Goal: Task Accomplishment & Management: Complete application form

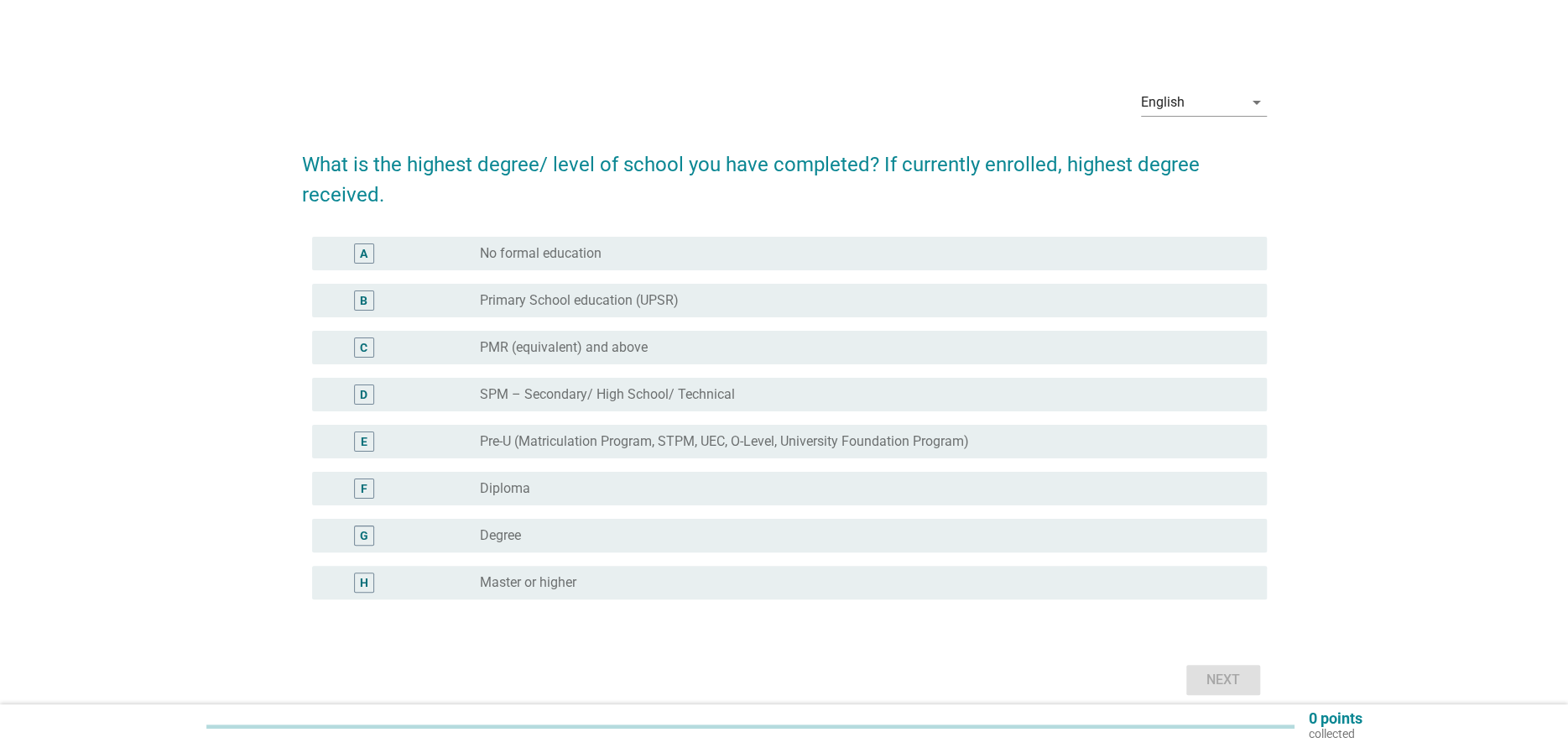
click at [369, 540] on div "G" at bounding box center [364, 535] width 20 height 20
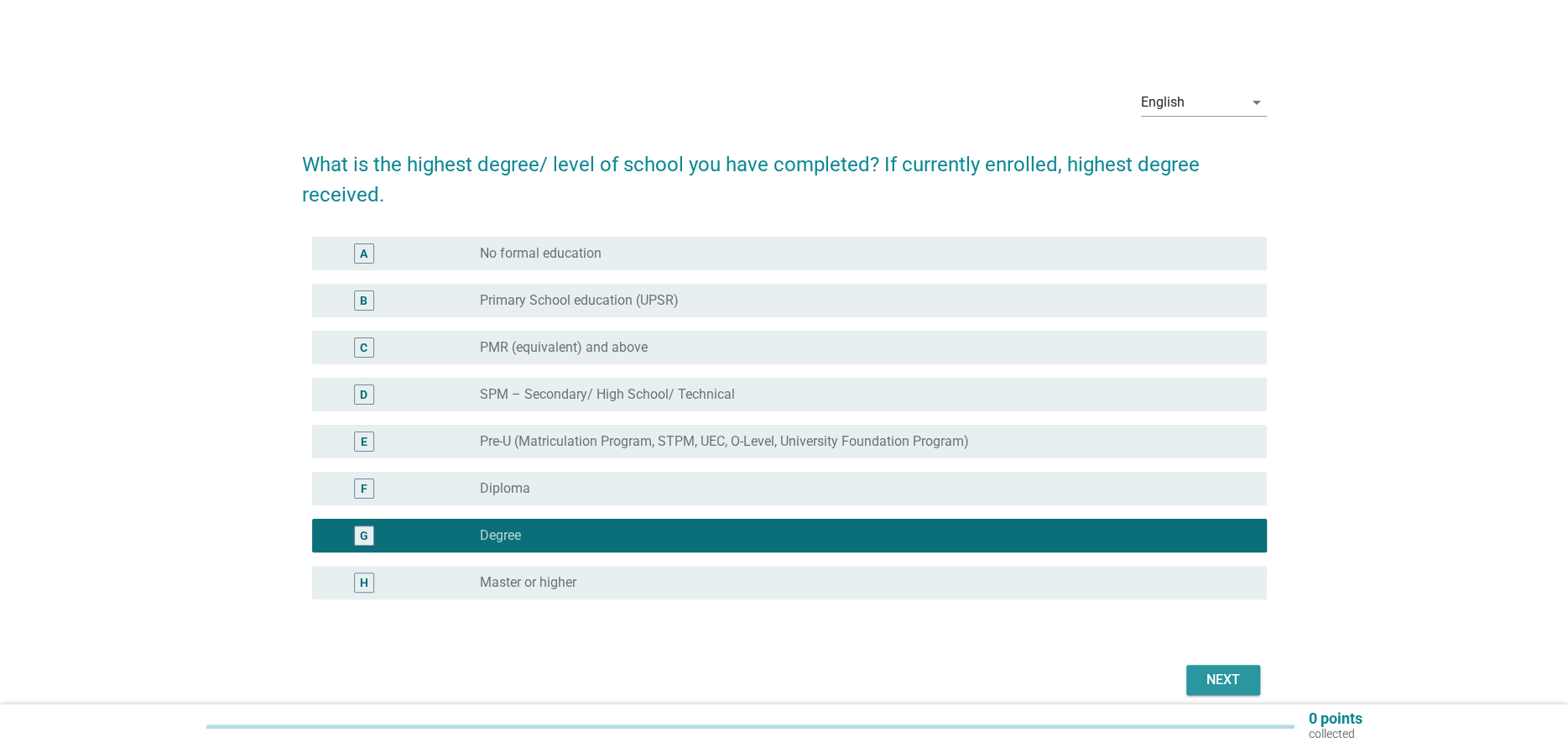
click at [1202, 682] on div "Next" at bounding box center [1222, 680] width 47 height 20
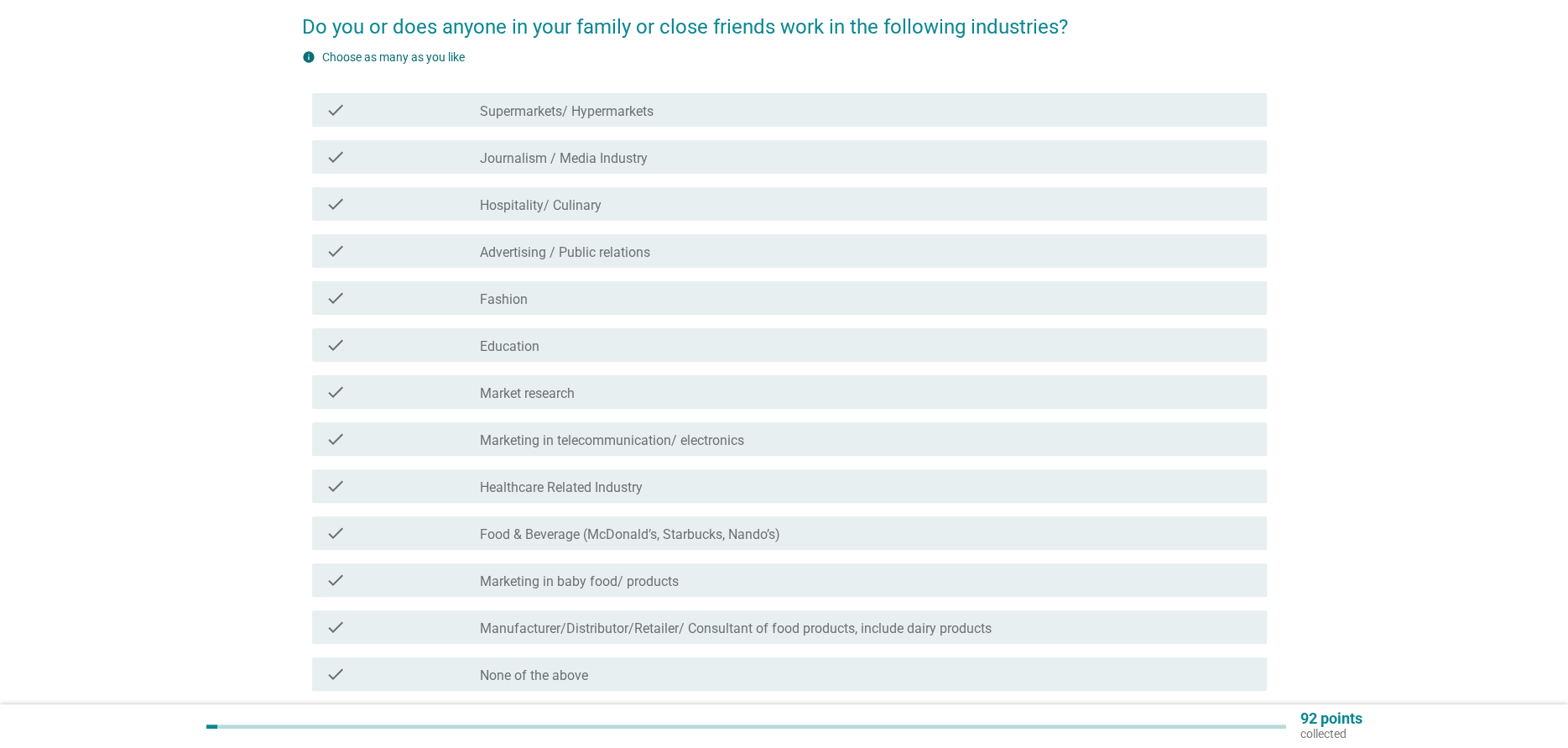
scroll to position [168, 0]
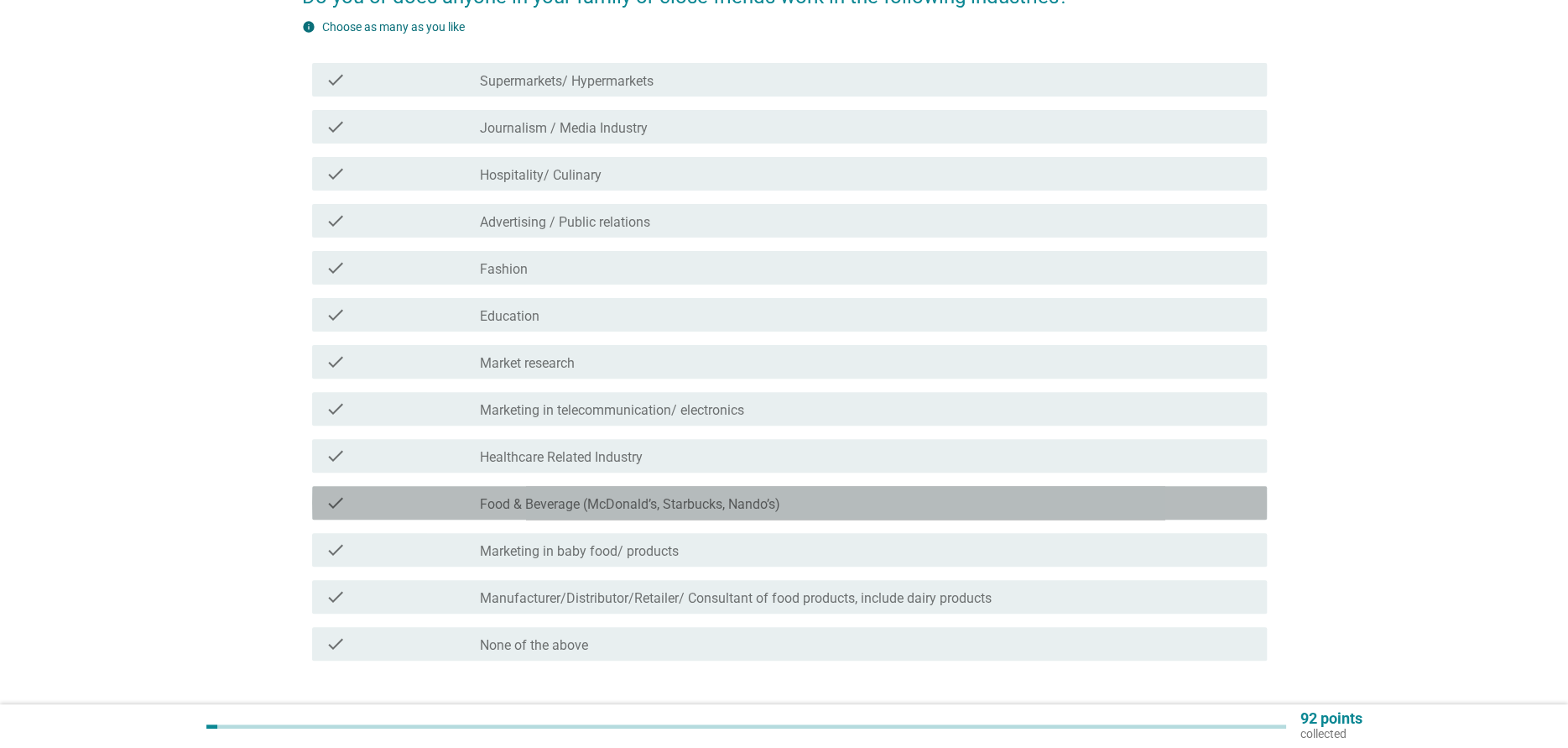
click at [343, 501] on icon "check" at bounding box center [335, 503] width 20 height 20
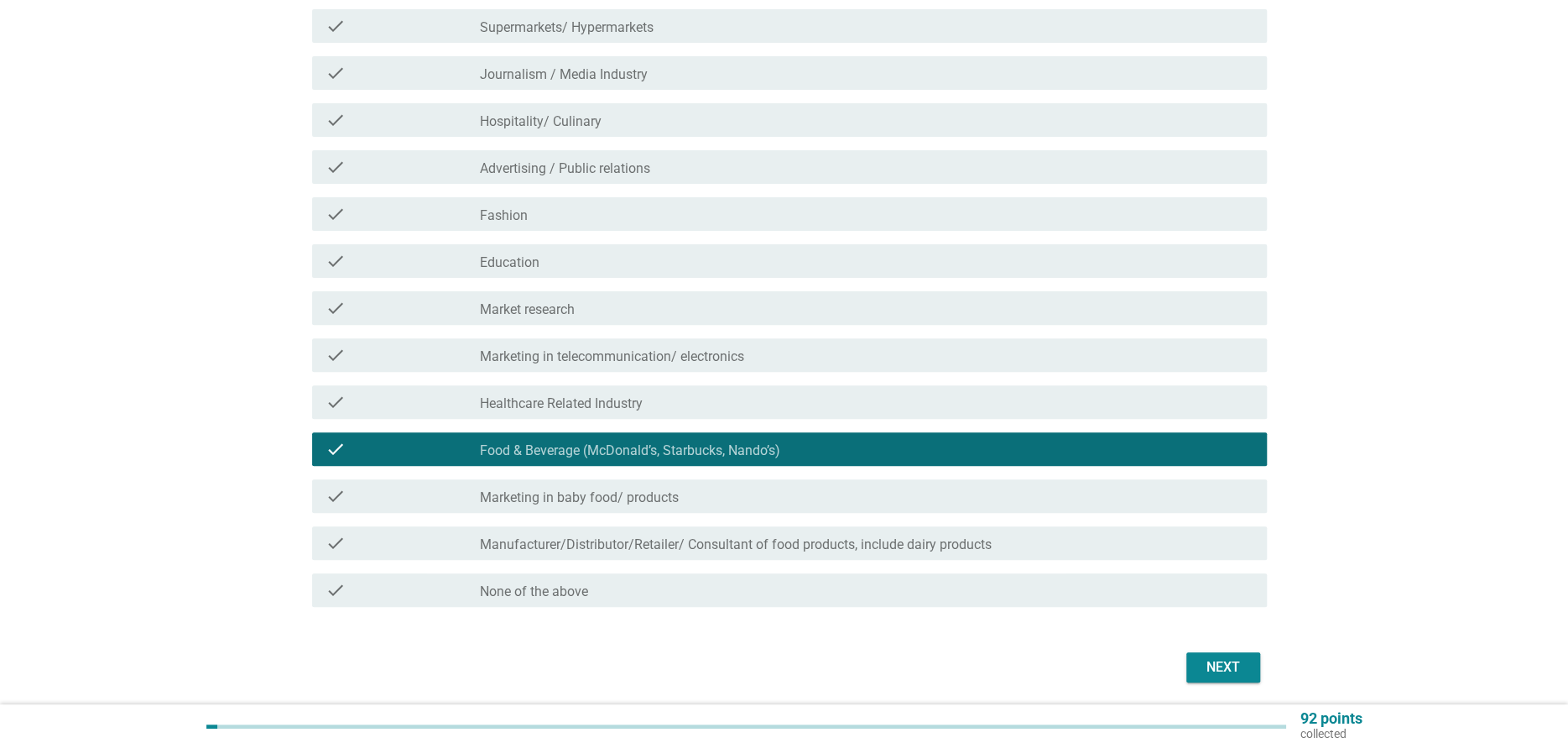
scroll to position [252, 0]
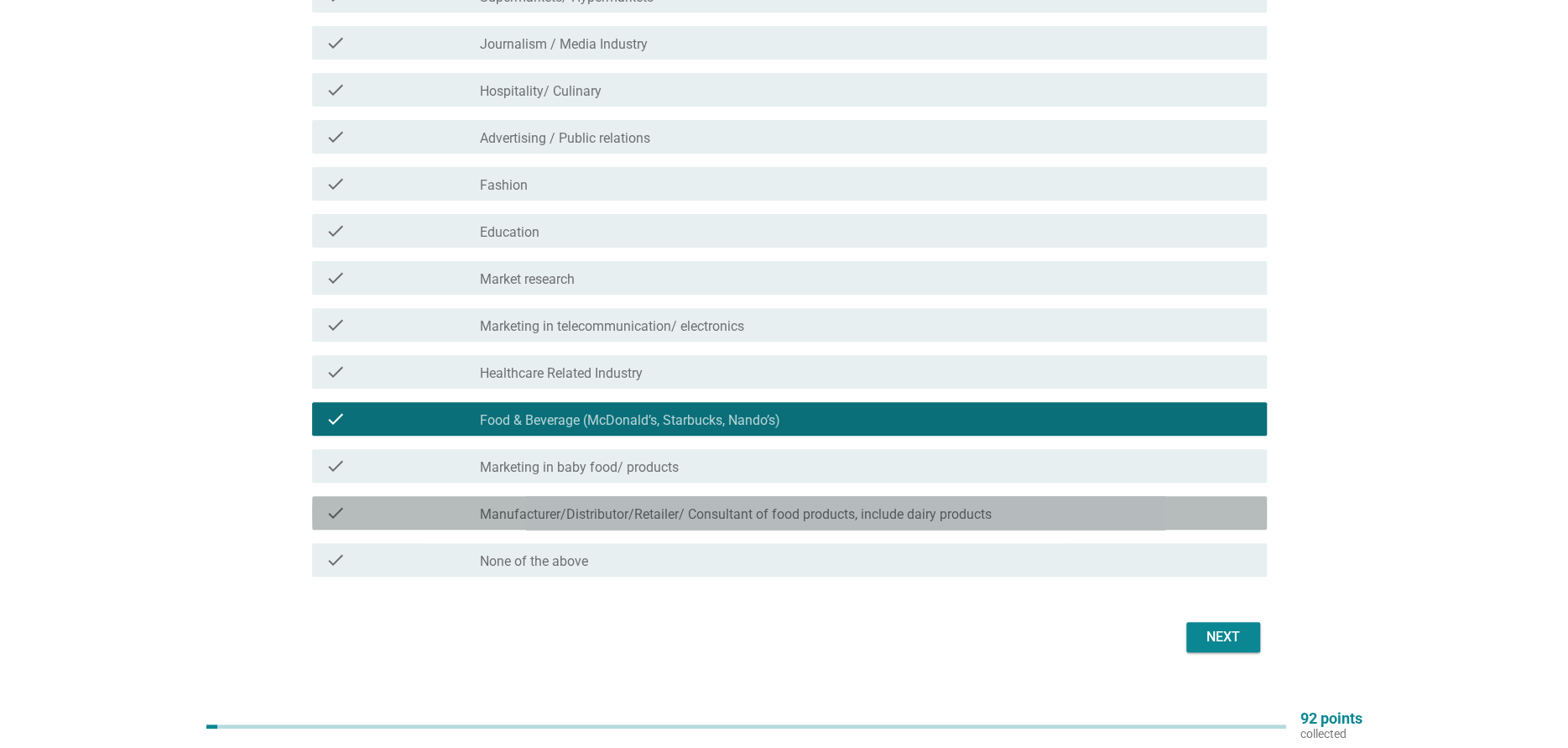
click at [333, 524] on div "check check_box_outline_blank Manufacturer/Distributor/Retailer/ Consultant of …" at bounding box center [790, 512] width 954 height 33
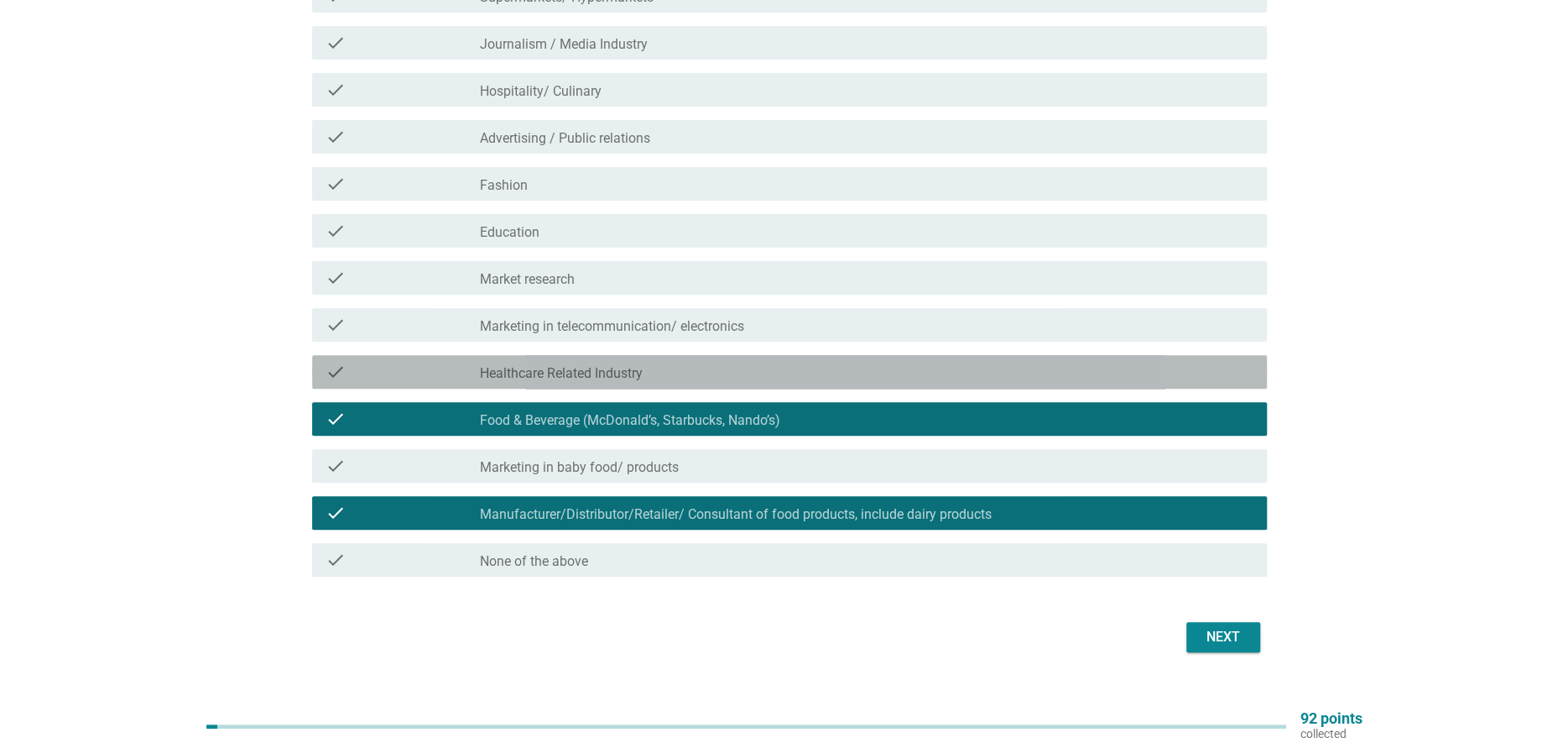
click at [340, 376] on icon "check" at bounding box center [335, 372] width 20 height 20
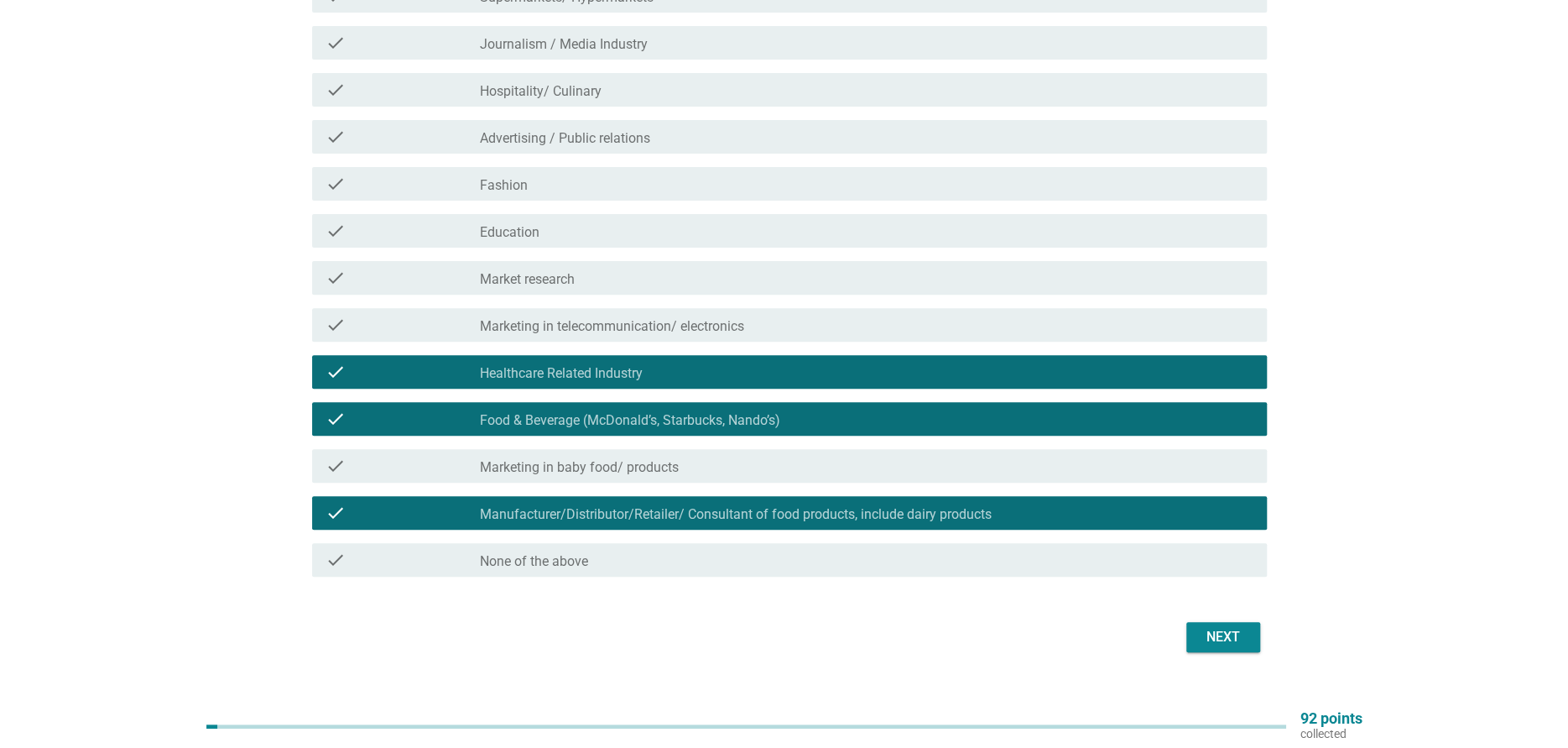
click at [341, 324] on icon "check" at bounding box center [335, 325] width 20 height 20
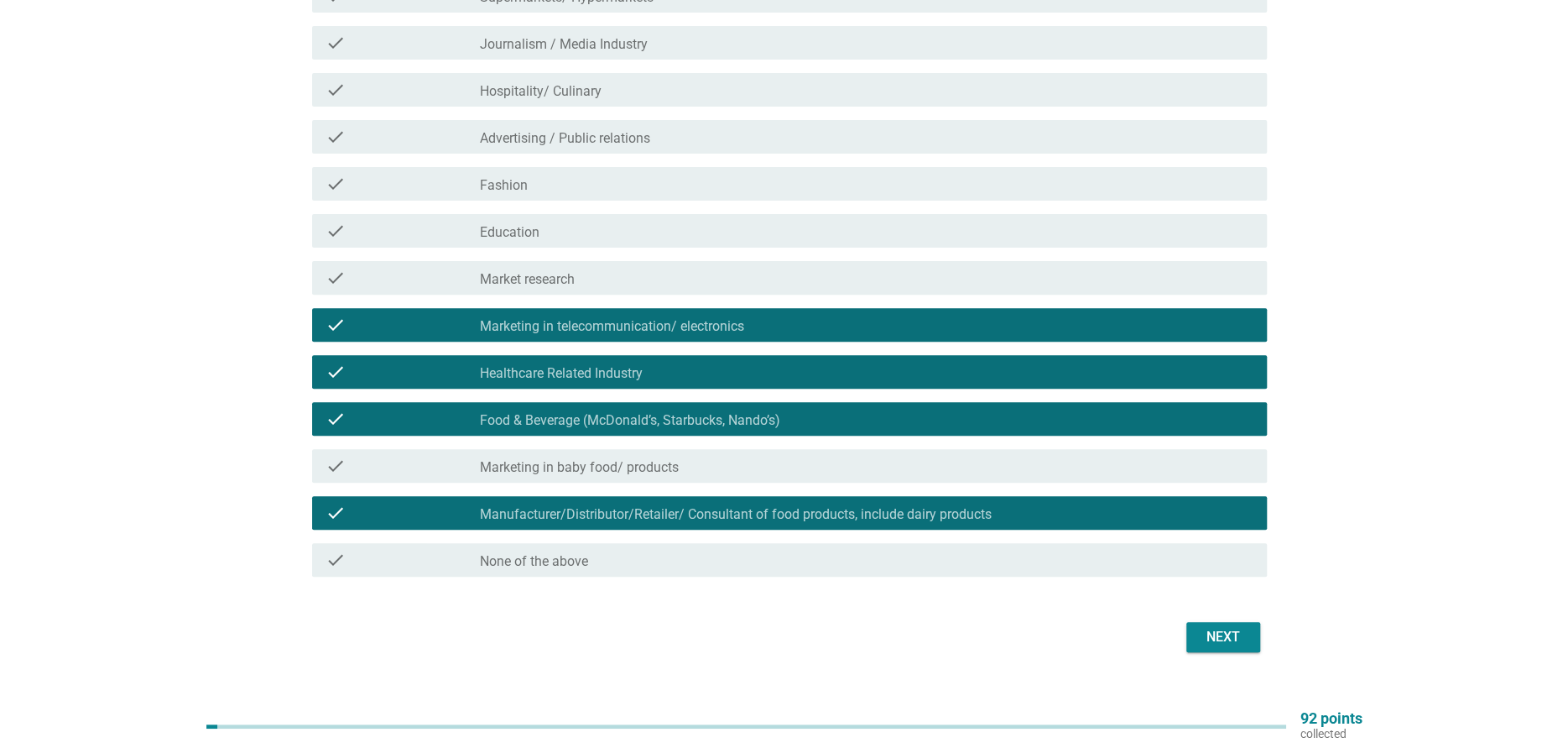
click at [331, 136] on icon "check" at bounding box center [335, 137] width 20 height 20
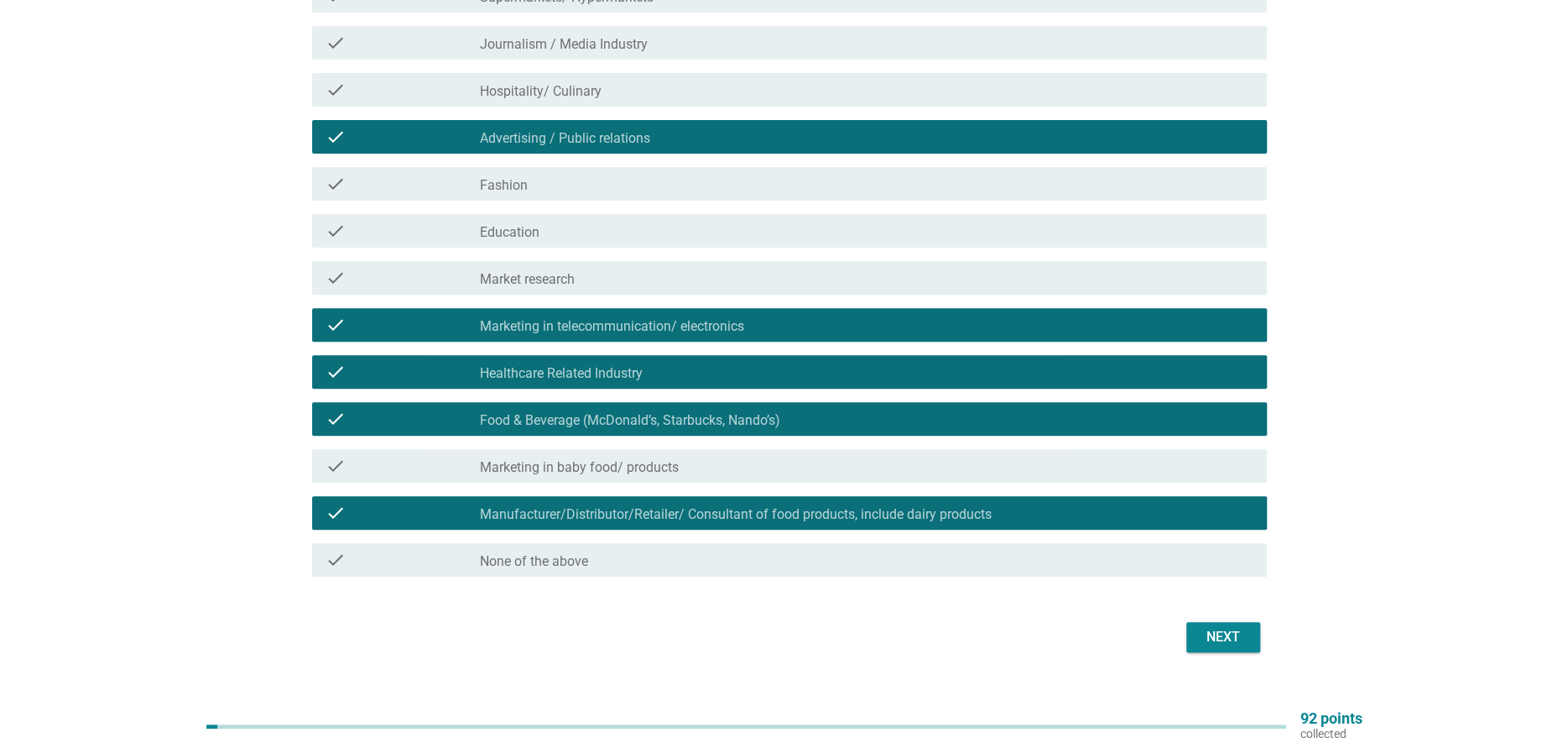
drag, startPoint x: 1175, startPoint y: 634, endPoint x: 1192, endPoint y: 636, distance: 17.1
click at [1192, 636] on div "Next" at bounding box center [784, 636] width 965 height 40
click at [1192, 636] on button "Next" at bounding box center [1223, 636] width 73 height 30
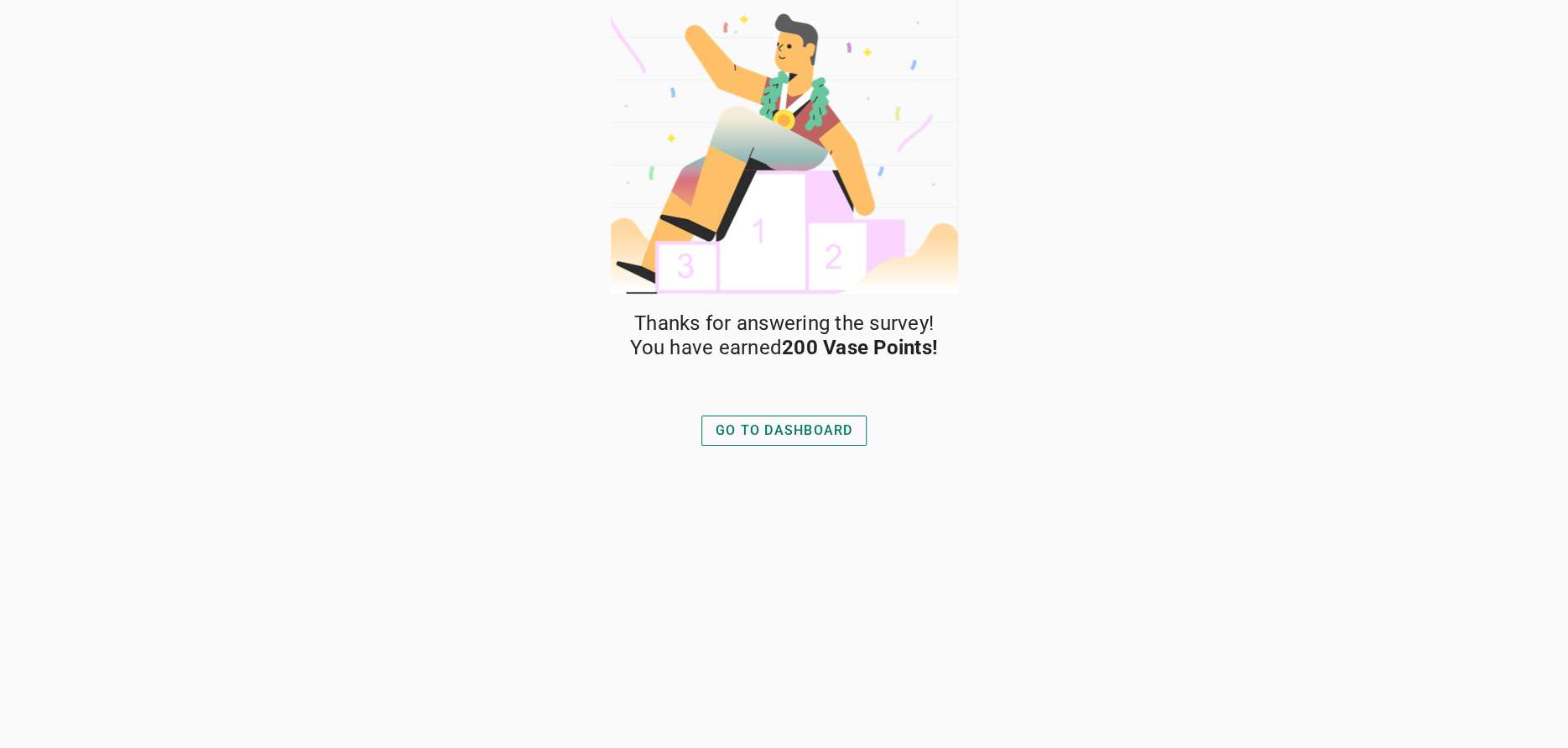
click at [776, 453] on div "Thanks for answering the survey! You have earned 200 Vase Points! GO TO DASHBOA…" at bounding box center [784, 529] width 353 height 436
click at [775, 433] on div "GO TO DASHBOARD" at bounding box center [784, 430] width 137 height 20
